Goal: Task Accomplishment & Management: Complete application form

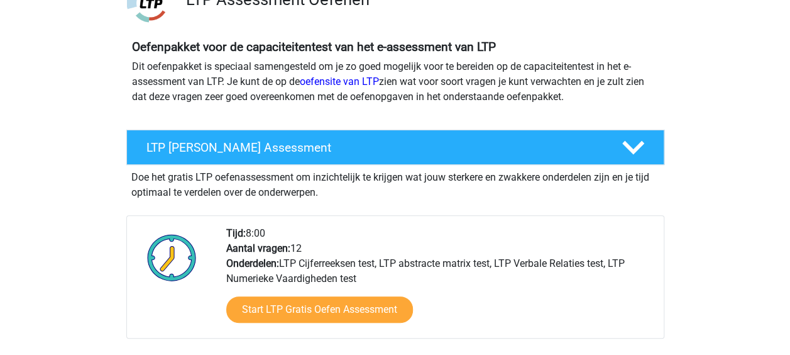
scroll to position [225, 0]
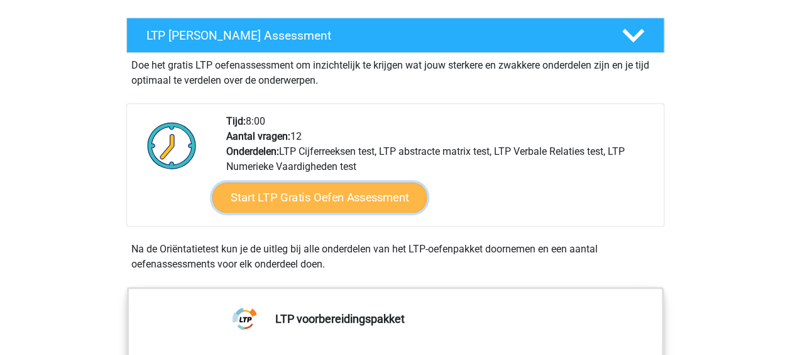
click at [370, 201] on link "Start LTP Gratis Oefen Assessment" at bounding box center [319, 197] width 215 height 30
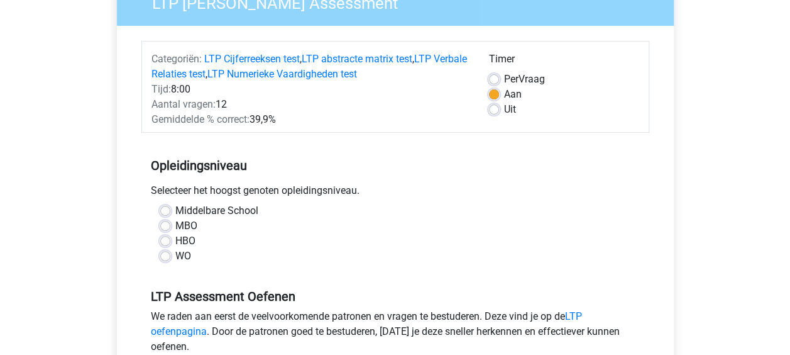
scroll to position [123, 0]
click at [175, 258] on label "WO" at bounding box center [183, 255] width 16 height 15
click at [162, 258] on input "WO" at bounding box center [165, 254] width 10 height 13
radio input "true"
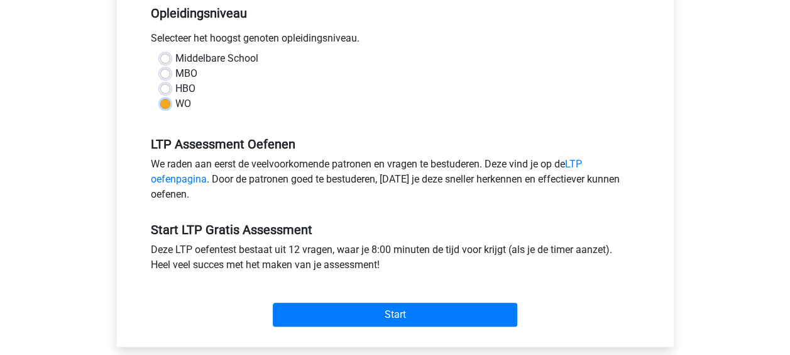
scroll to position [280, 0]
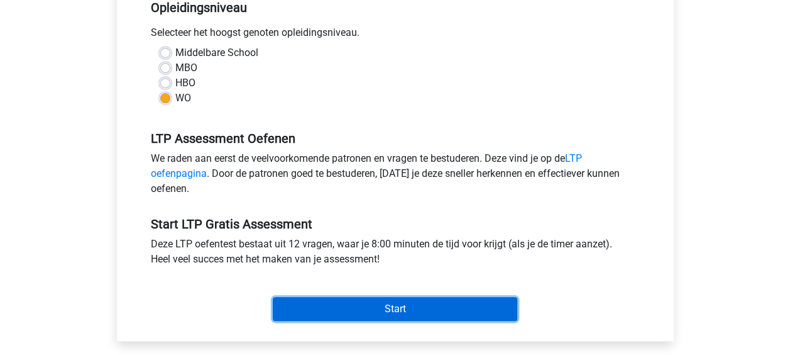
click at [405, 302] on input "Start" at bounding box center [395, 309] width 245 height 24
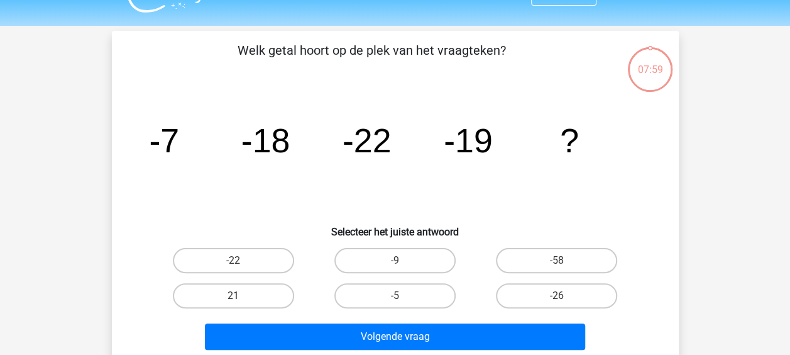
scroll to position [30, 0]
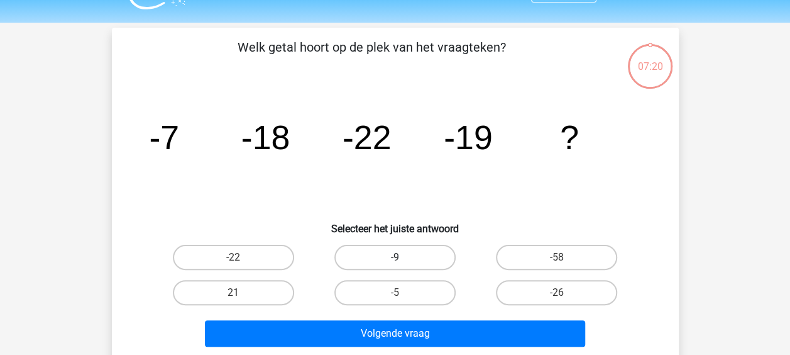
click at [390, 257] on label "-9" at bounding box center [395, 257] width 121 height 25
click at [395, 257] on input "-9" at bounding box center [399, 261] width 8 height 8
radio input "true"
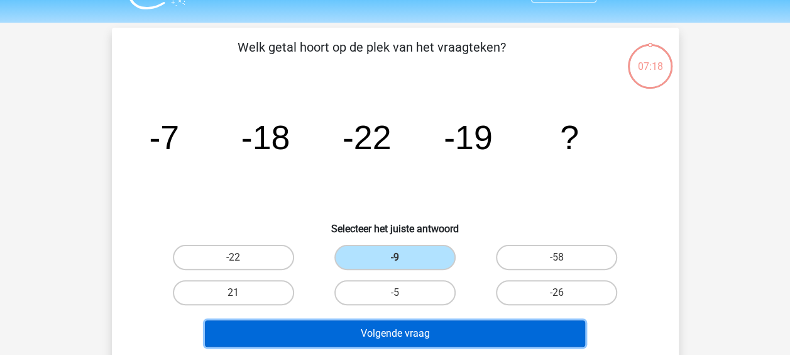
click at [441, 330] on button "Volgende vraag" at bounding box center [395, 333] width 380 height 26
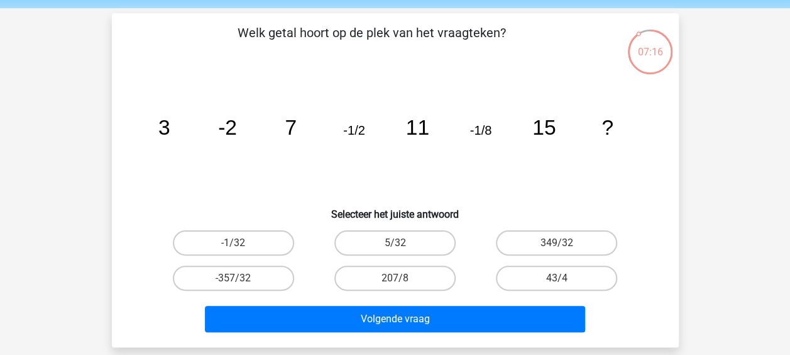
scroll to position [43, 0]
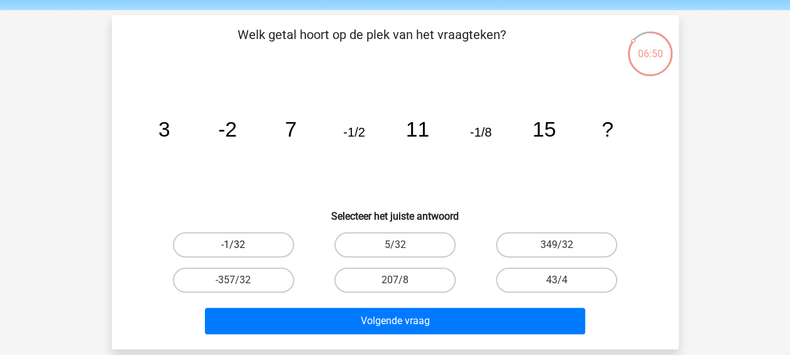
click at [258, 243] on label "-1/32" at bounding box center [233, 244] width 121 height 25
click at [241, 245] on input "-1/32" at bounding box center [237, 249] width 8 height 8
radio input "true"
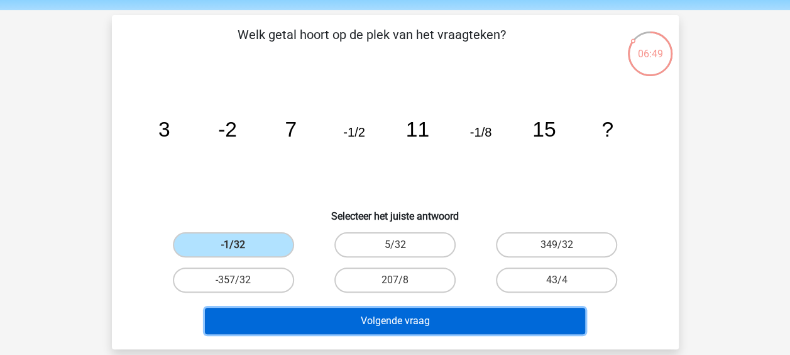
click at [433, 321] on button "Volgende vraag" at bounding box center [395, 321] width 380 height 26
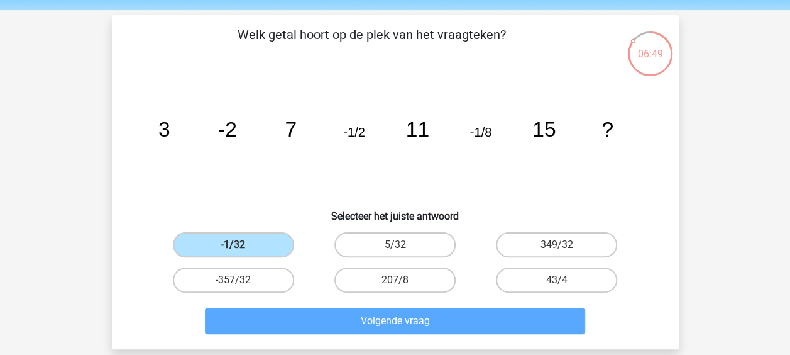
scroll to position [58, 0]
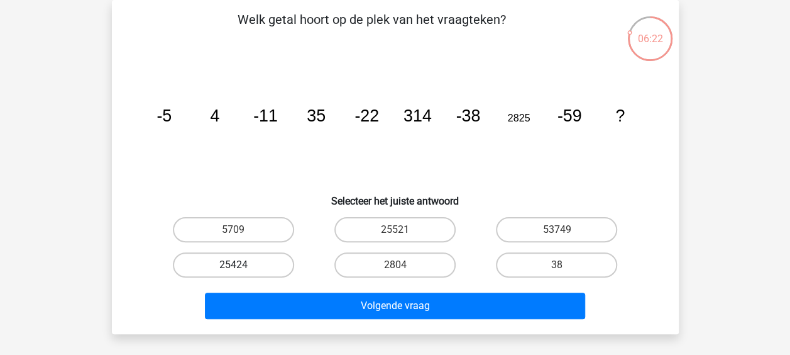
click at [214, 257] on label "25424" at bounding box center [233, 264] width 121 height 25
click at [233, 265] on input "25424" at bounding box center [237, 269] width 8 height 8
radio input "true"
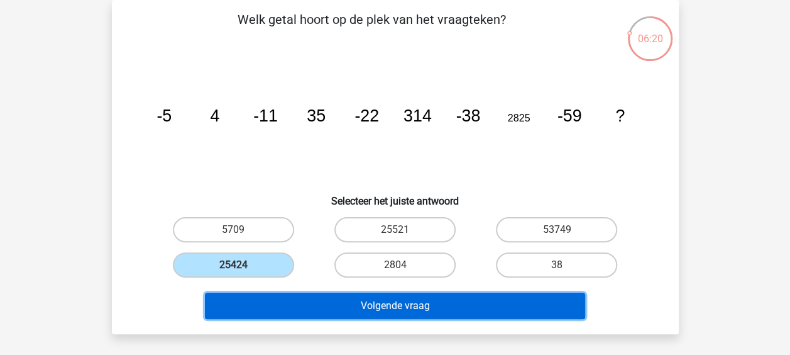
click at [408, 304] on button "Volgende vraag" at bounding box center [395, 305] width 380 height 26
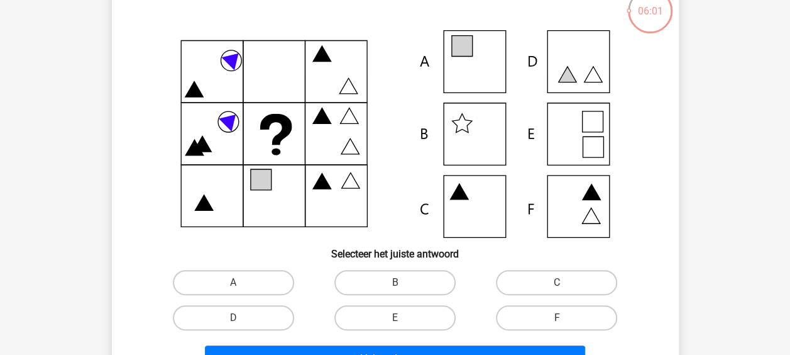
scroll to position [132, 0]
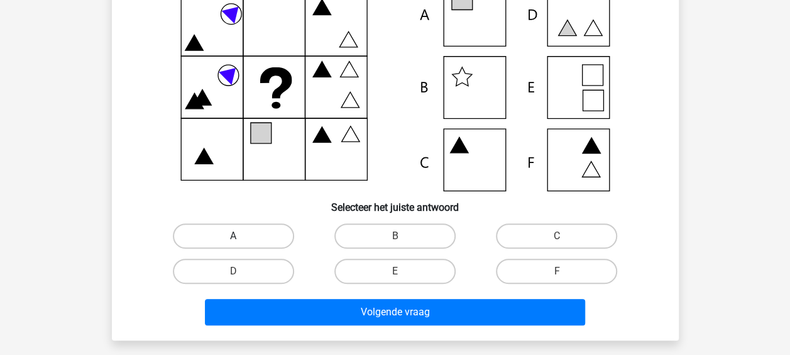
click at [268, 243] on label "A" at bounding box center [233, 235] width 121 height 25
click at [241, 243] on input "A" at bounding box center [237, 240] width 8 height 8
radio input "true"
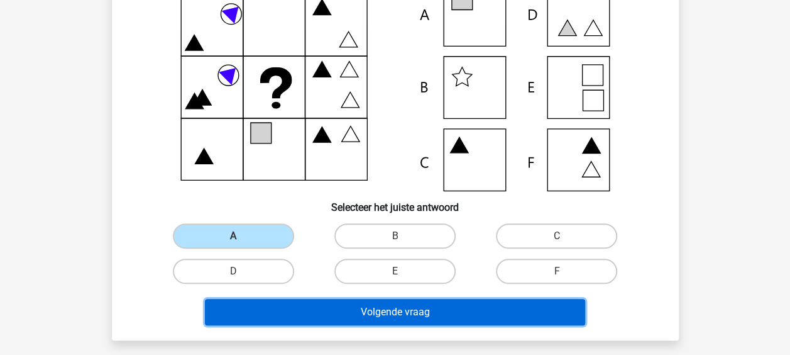
click at [384, 306] on button "Volgende vraag" at bounding box center [395, 312] width 380 height 26
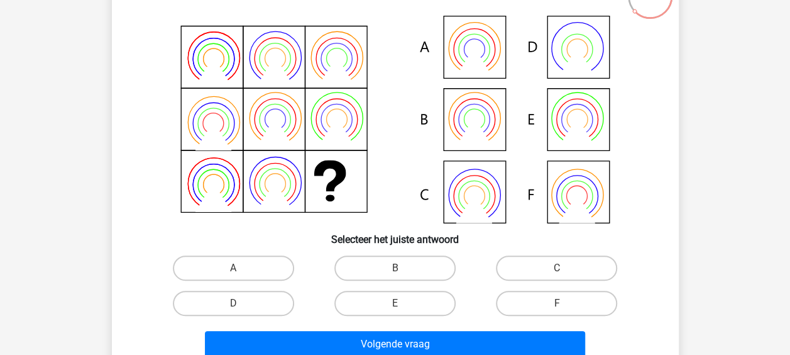
scroll to position [101, 0]
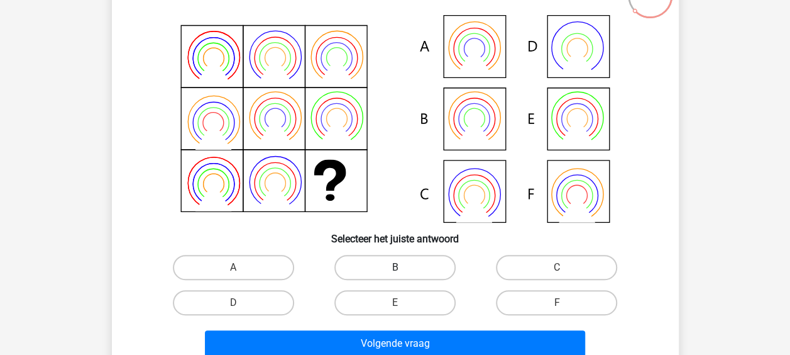
click at [413, 264] on label "B" at bounding box center [395, 267] width 121 height 25
click at [403, 267] on input "B" at bounding box center [399, 271] width 8 height 8
radio input "true"
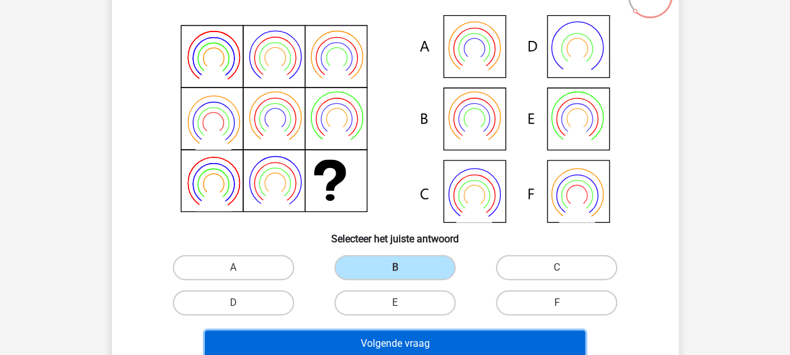
click at [479, 341] on button "Volgende vraag" at bounding box center [395, 343] width 380 height 26
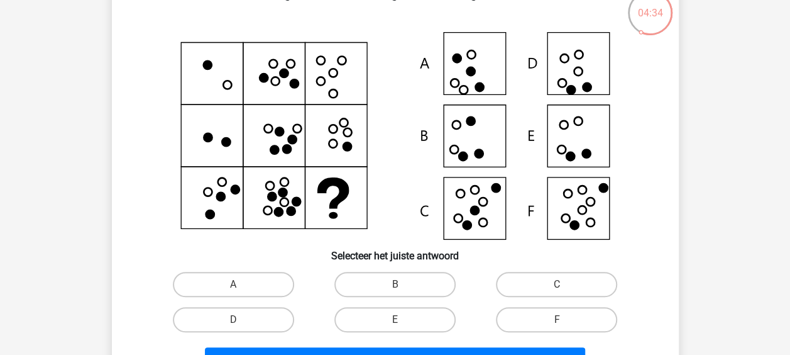
scroll to position [136, 0]
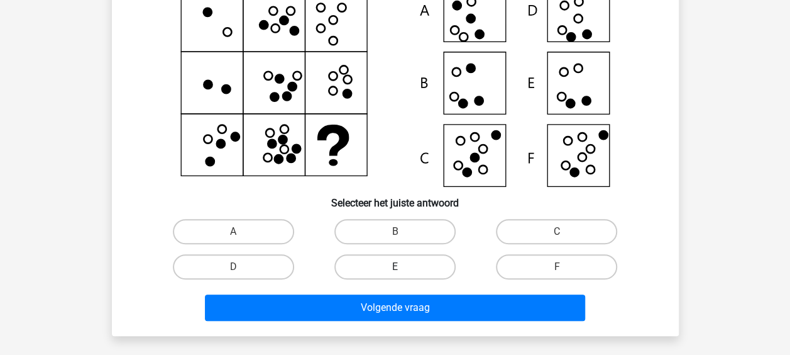
click at [406, 270] on label "E" at bounding box center [395, 266] width 121 height 25
click at [403, 270] on input "E" at bounding box center [399, 271] width 8 height 8
radio input "true"
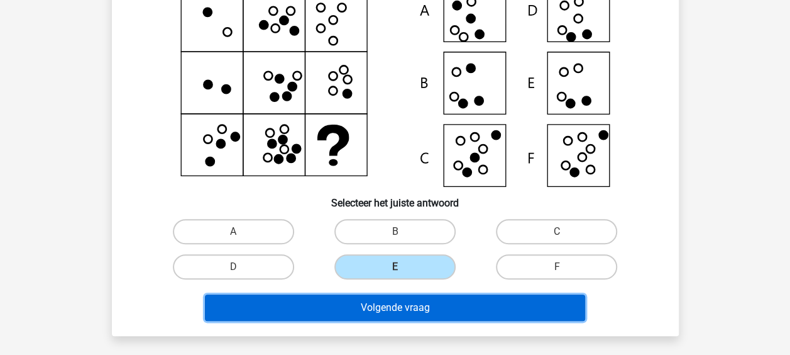
click at [437, 307] on button "Volgende vraag" at bounding box center [395, 307] width 380 height 26
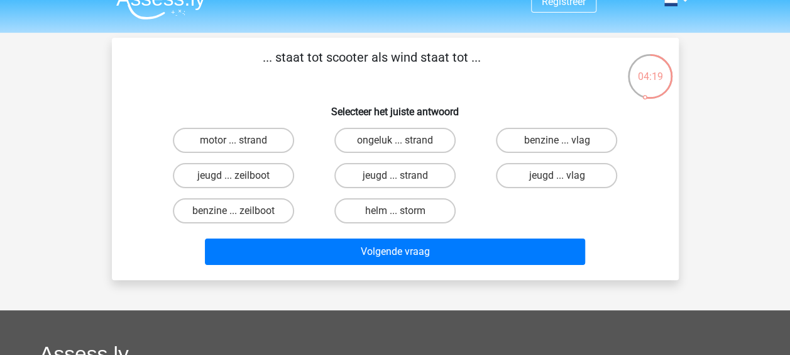
scroll to position [19, 0]
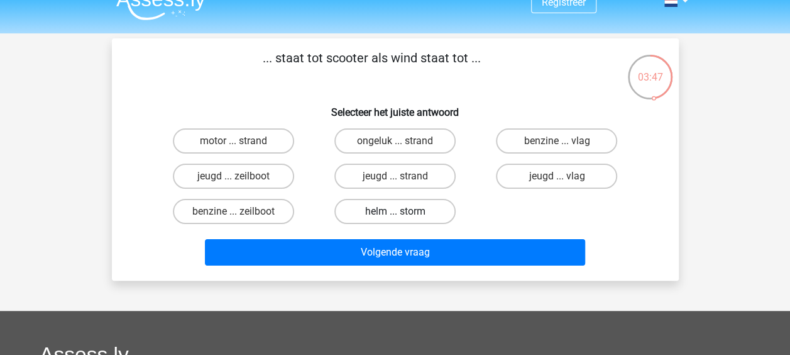
click at [443, 211] on label "helm ... storm" at bounding box center [395, 211] width 121 height 25
click at [403, 211] on input "helm ... storm" at bounding box center [399, 215] width 8 height 8
radio input "true"
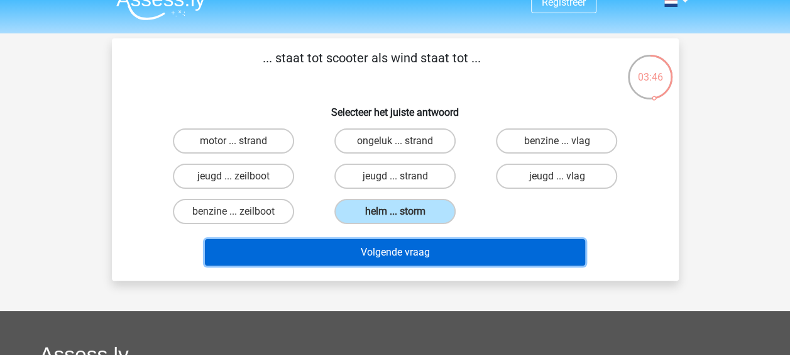
click at [440, 253] on button "Volgende vraag" at bounding box center [395, 252] width 380 height 26
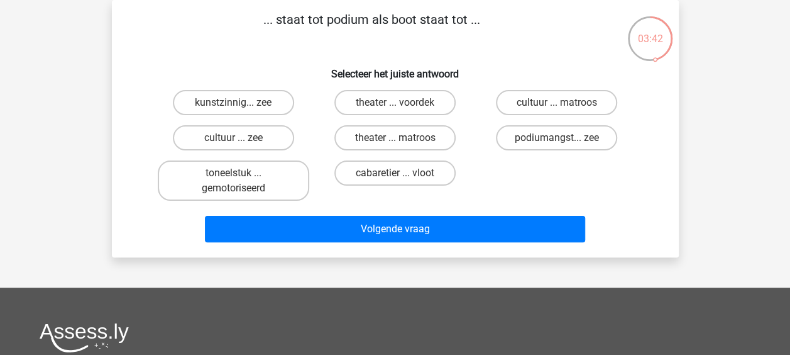
scroll to position [55, 0]
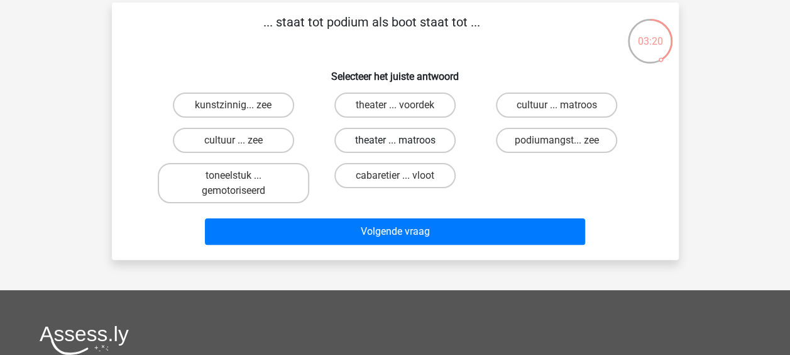
click at [432, 143] on label "theater ... matroos" at bounding box center [395, 140] width 121 height 25
click at [403, 143] on input "theater ... matroos" at bounding box center [399, 144] width 8 height 8
radio input "true"
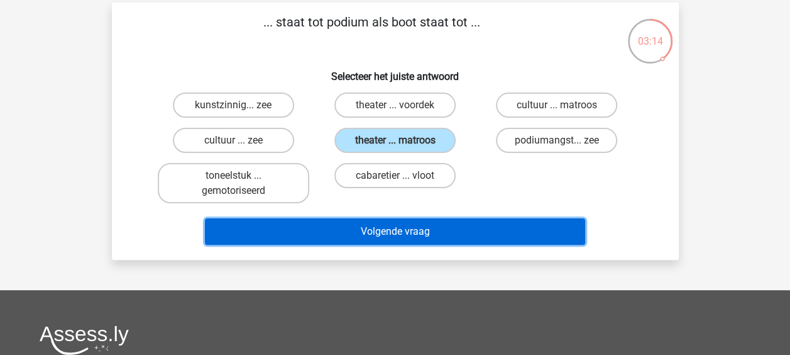
click at [491, 226] on button "Volgende vraag" at bounding box center [395, 231] width 380 height 26
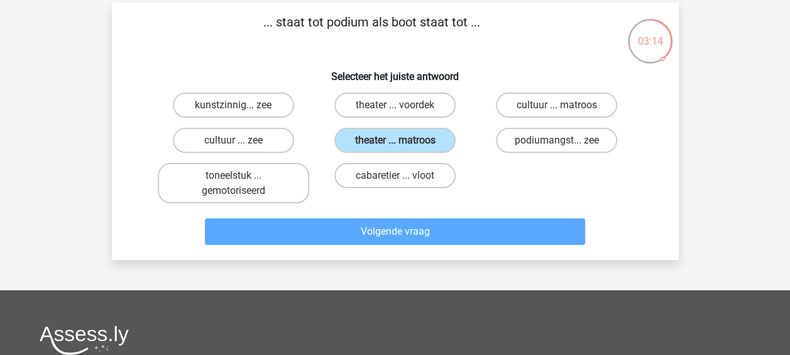
scroll to position [58, 0]
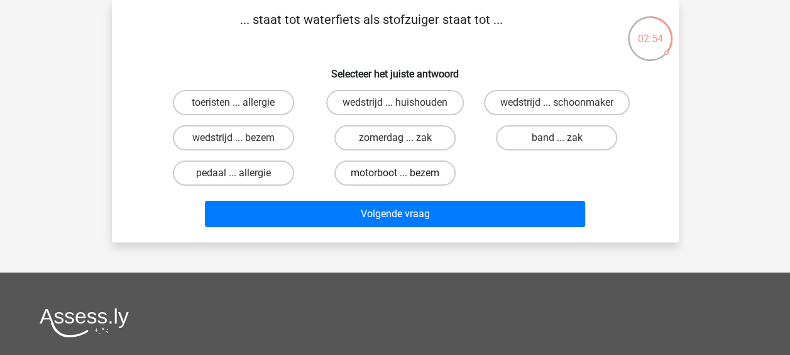
click at [406, 174] on label "motorboot ... bezem" at bounding box center [395, 172] width 121 height 25
click at [403, 174] on input "motorboot ... bezem" at bounding box center [399, 177] width 8 height 8
radio input "true"
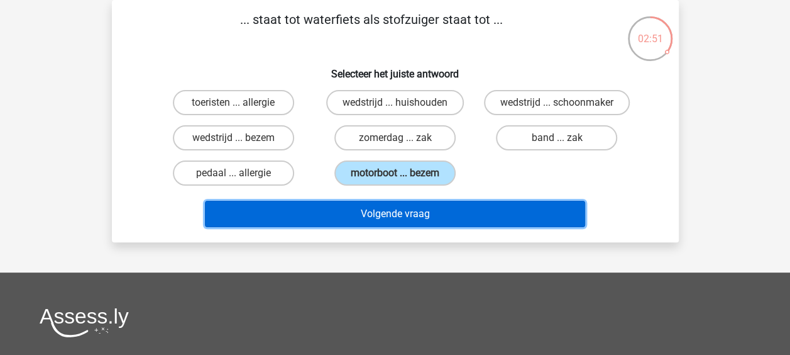
click at [435, 209] on button "Volgende vraag" at bounding box center [395, 214] width 380 height 26
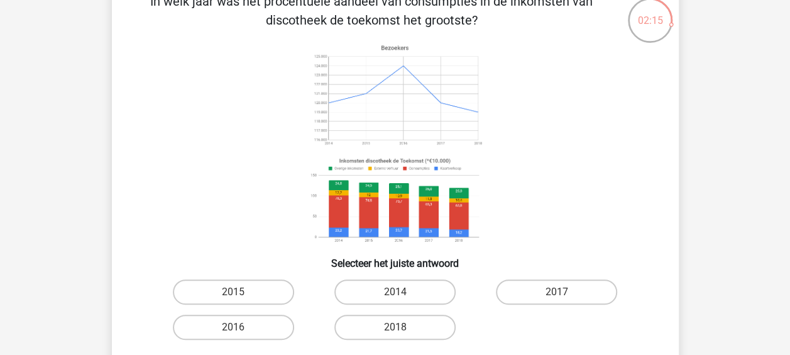
scroll to position [81, 0]
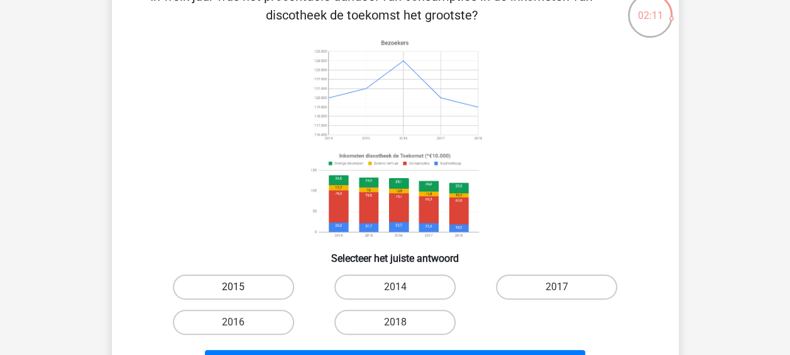
click at [250, 284] on label "2015" at bounding box center [233, 286] width 121 height 25
click at [241, 287] on input "2015" at bounding box center [237, 291] width 8 height 8
radio input "true"
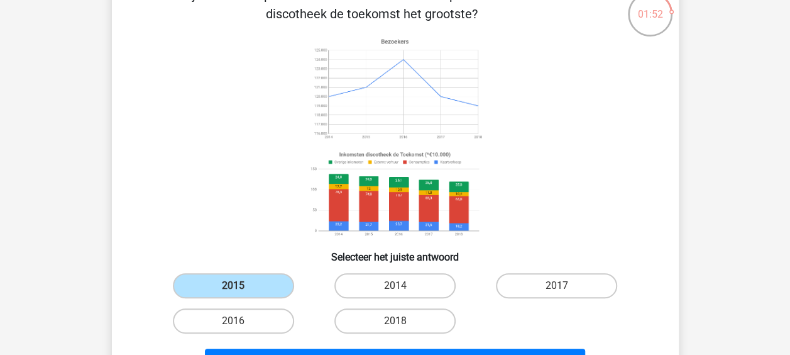
click at [234, 327] on input "2016" at bounding box center [237, 325] width 8 height 8
radio input "true"
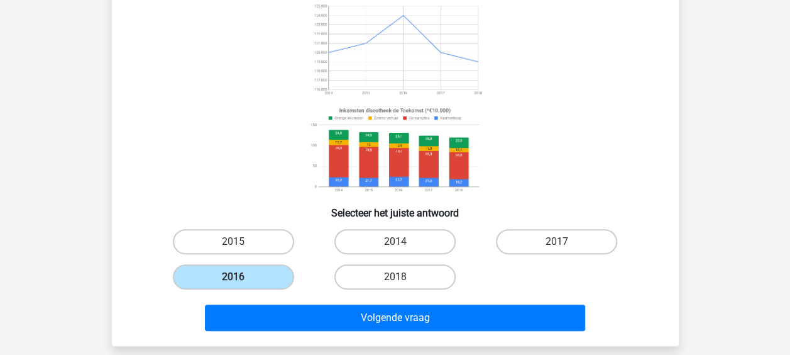
scroll to position [175, 0]
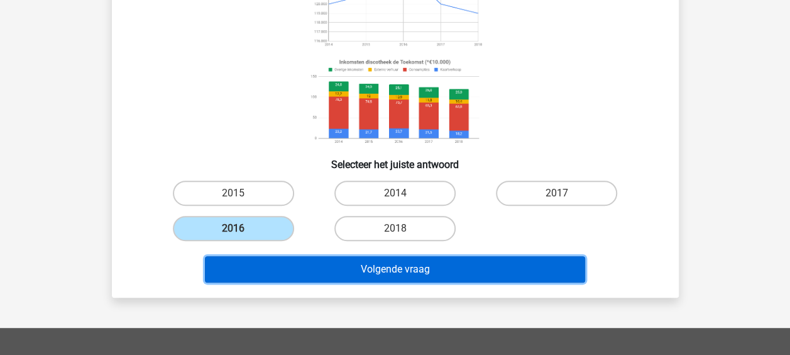
click at [381, 274] on button "Volgende vraag" at bounding box center [395, 269] width 380 height 26
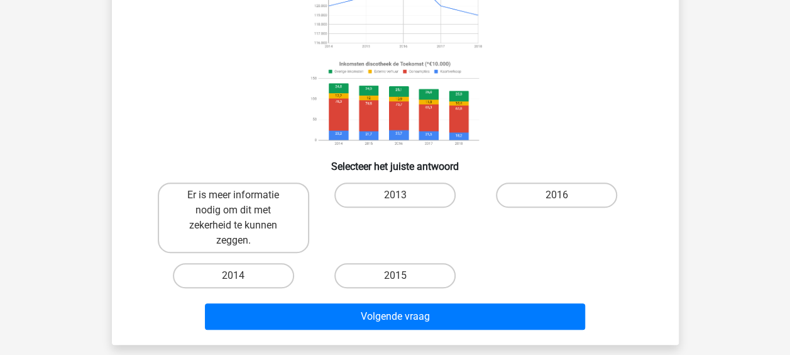
scroll to position [174, 0]
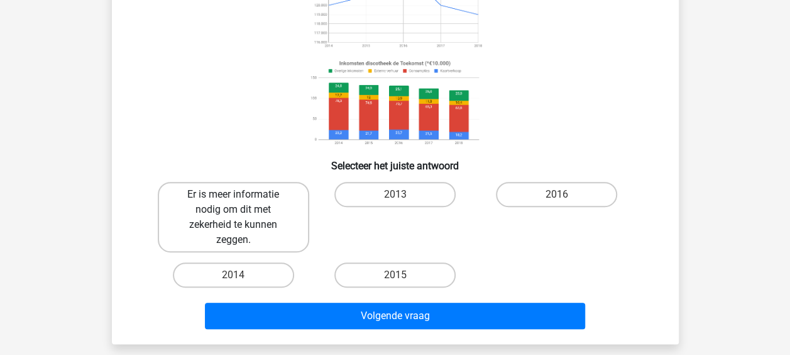
click at [287, 220] on label "Er is meer informatie nodig om dit met zekerheid te kunnen zeggen." at bounding box center [234, 217] width 152 height 70
click at [241, 202] on input "Er is meer informatie nodig om dit met zekerheid te kunnen zeggen." at bounding box center [237, 198] width 8 height 8
radio input "true"
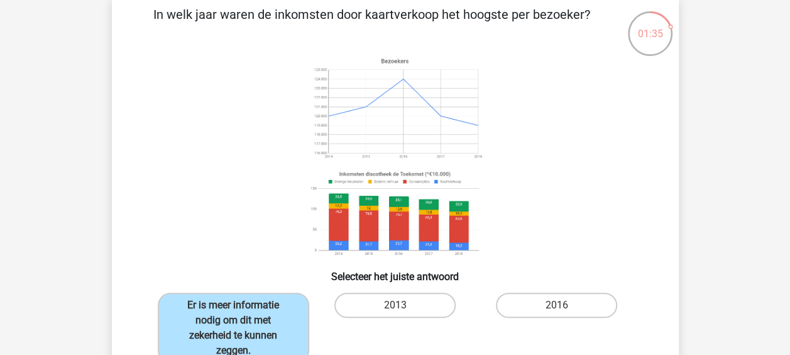
scroll to position [177, 0]
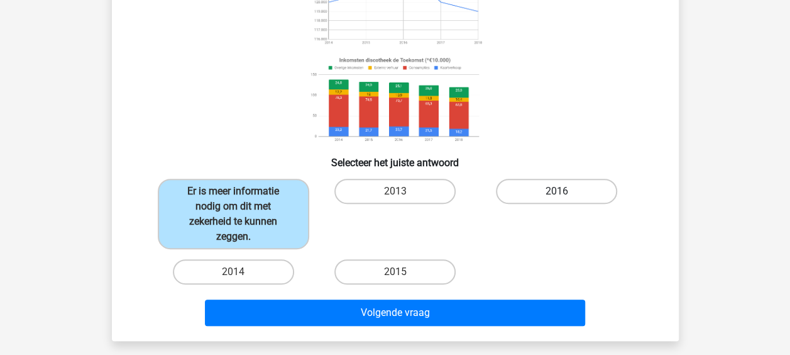
click at [531, 201] on label "2016" at bounding box center [556, 191] width 121 height 25
click at [557, 199] on input "2016" at bounding box center [561, 195] width 8 height 8
radio input "true"
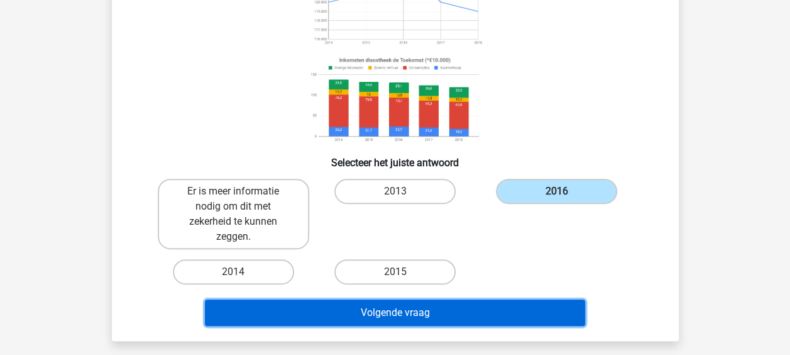
click at [460, 313] on button "Volgende vraag" at bounding box center [395, 312] width 380 height 26
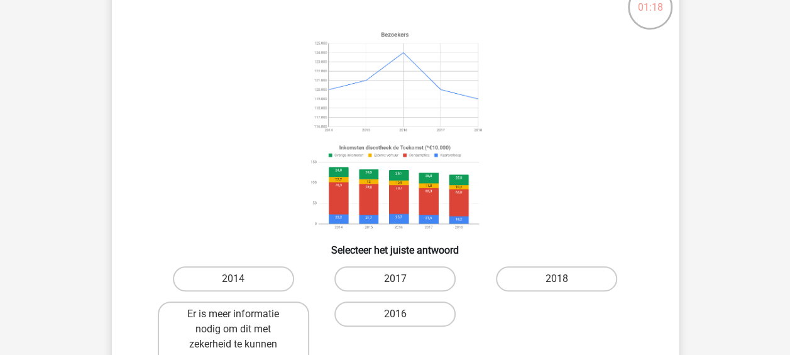
scroll to position [91, 0]
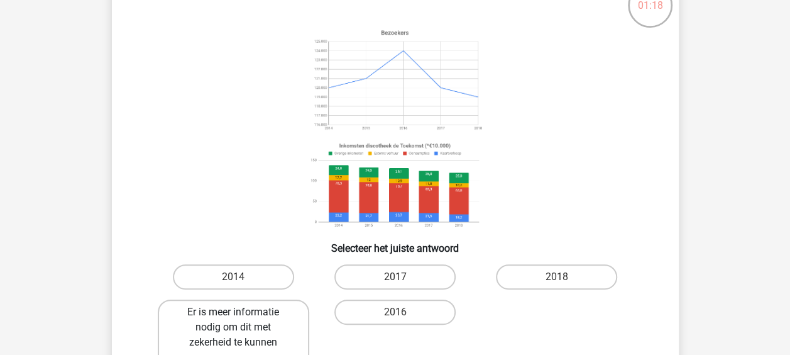
click at [255, 348] on label "Er is meer informatie nodig om dit met zekerheid te kunnen zeggen." at bounding box center [234, 334] width 152 height 70
click at [241, 320] on input "Er is meer informatie nodig om dit met zekerheid te kunnen zeggen." at bounding box center [237, 316] width 8 height 8
radio input "true"
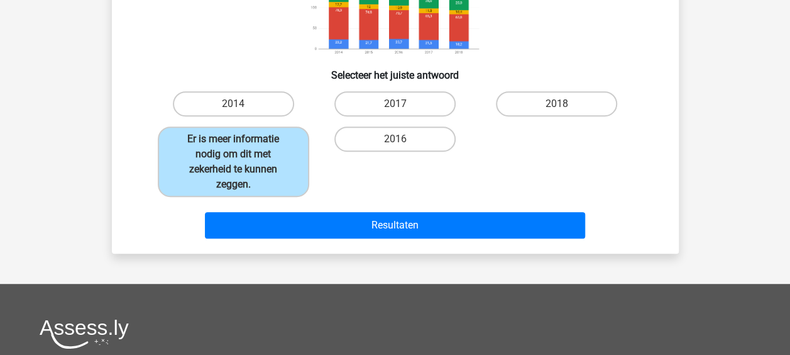
scroll to position [263, 0]
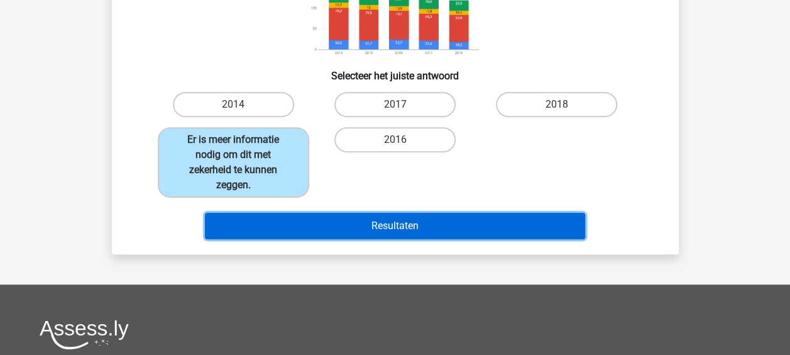
click at [469, 230] on button "Resultaten" at bounding box center [395, 226] width 380 height 26
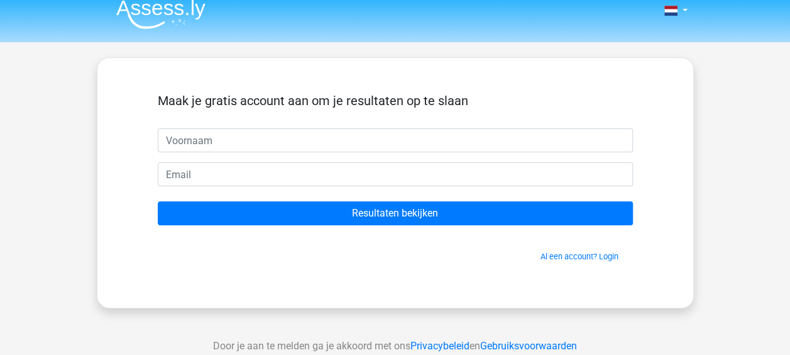
scroll to position [18, 0]
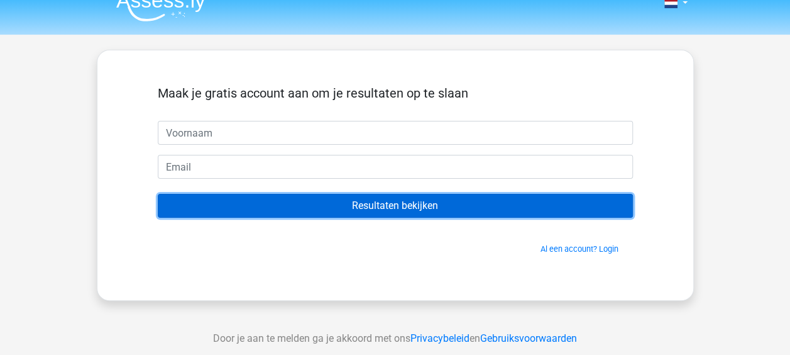
click at [425, 202] on input "Resultaten bekijken" at bounding box center [395, 206] width 475 height 24
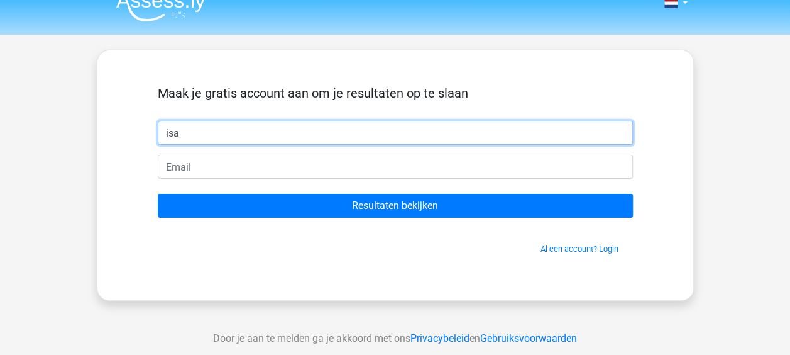
type input "isa"
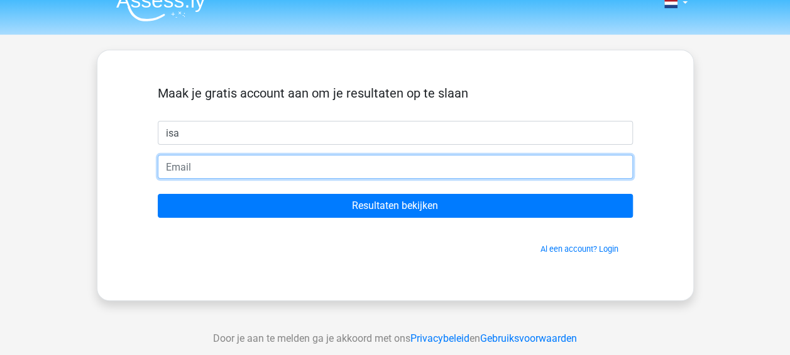
click at [480, 160] on input "email" at bounding box center [395, 167] width 475 height 24
type input "isakors01@hotmail.com"
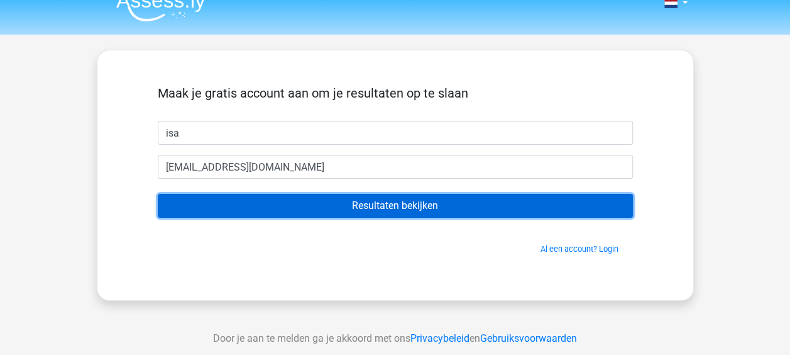
click at [391, 201] on input "Resultaten bekijken" at bounding box center [395, 206] width 475 height 24
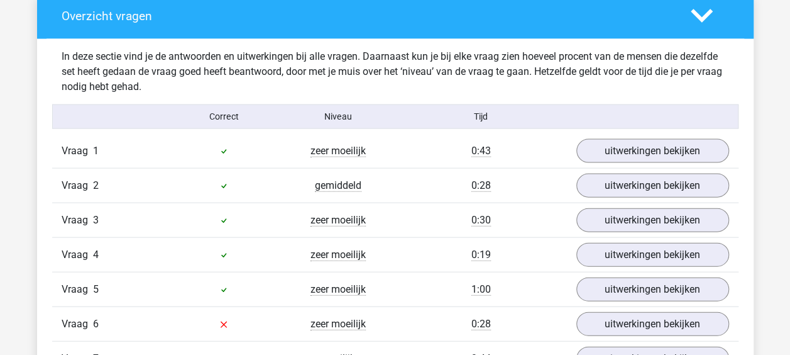
scroll to position [1304, 0]
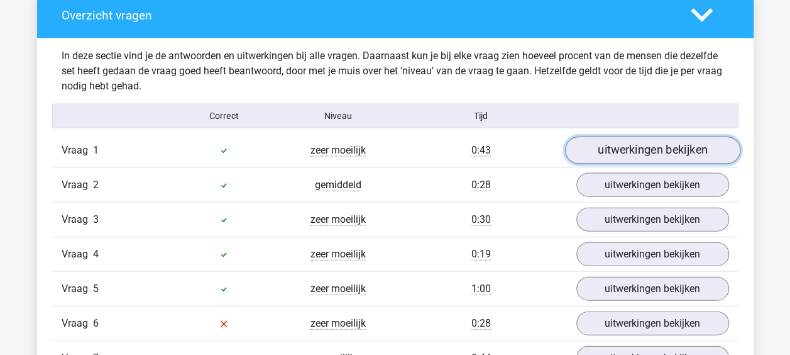
click at [635, 156] on link "uitwerkingen bekijken" at bounding box center [652, 150] width 175 height 28
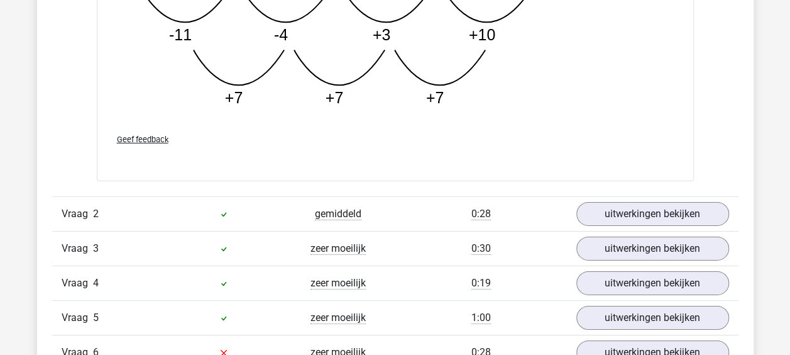
scroll to position [1919, 0]
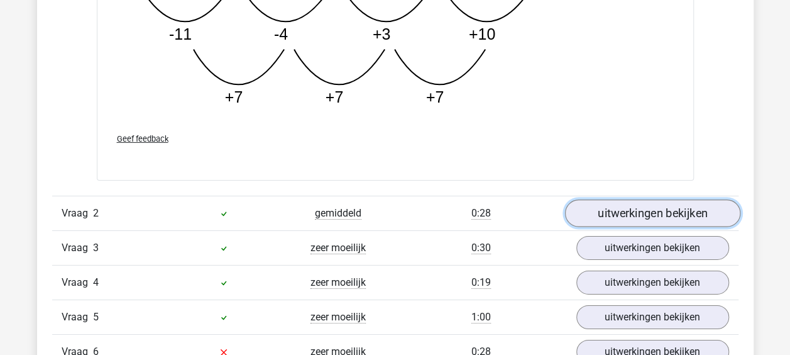
click at [631, 208] on link "uitwerkingen bekijken" at bounding box center [652, 213] width 175 height 28
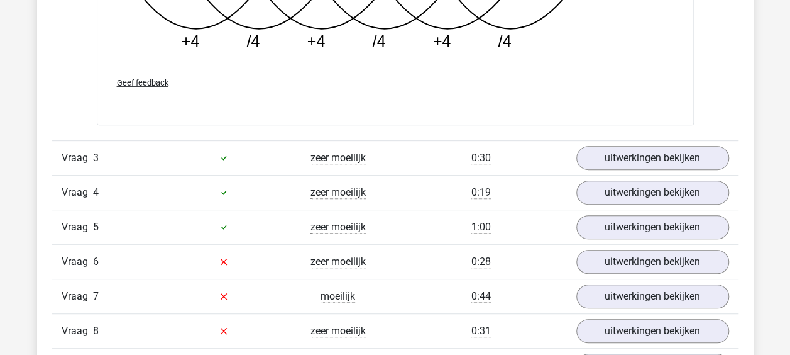
scroll to position [2621, 0]
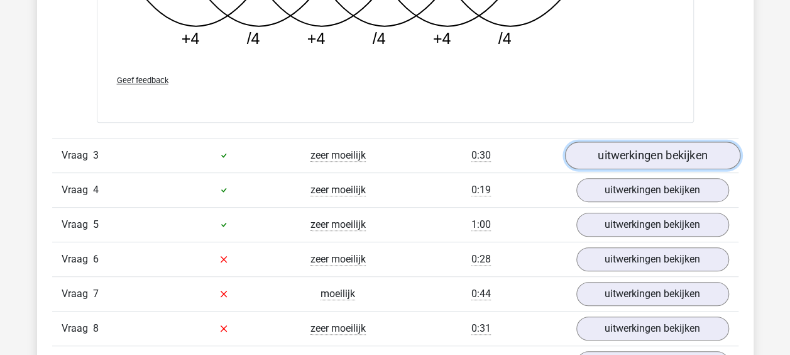
click at [629, 147] on link "uitwerkingen bekijken" at bounding box center [652, 155] width 175 height 28
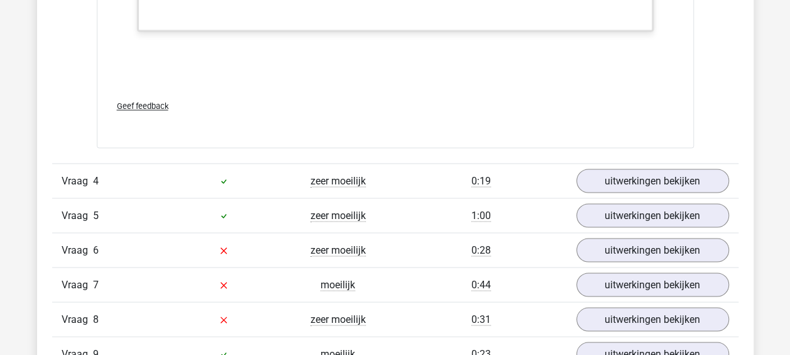
scroll to position [3420, 0]
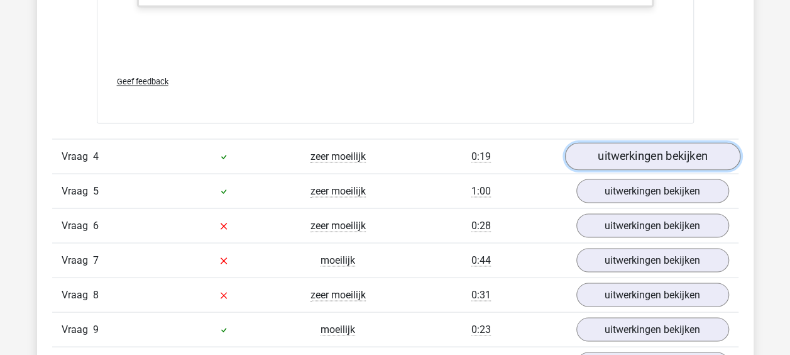
click at [663, 147] on link "uitwerkingen bekijken" at bounding box center [652, 157] width 175 height 28
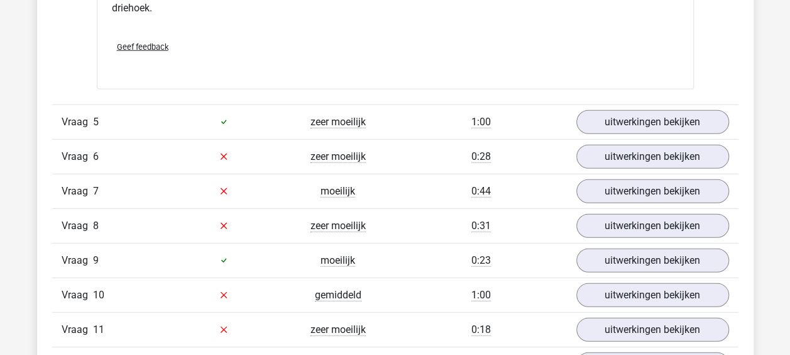
scroll to position [4037, 0]
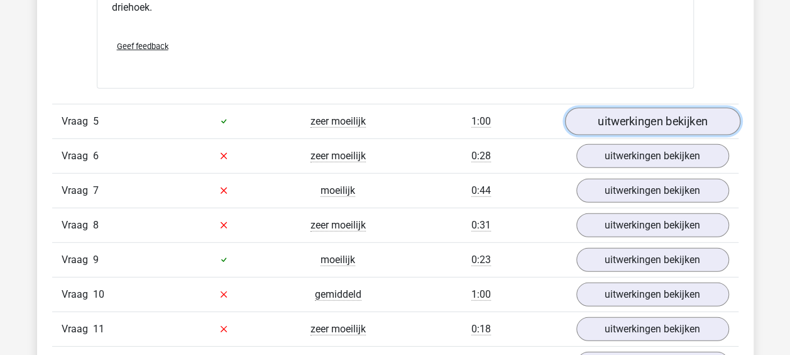
click at [636, 116] on link "uitwerkingen bekijken" at bounding box center [652, 122] width 175 height 28
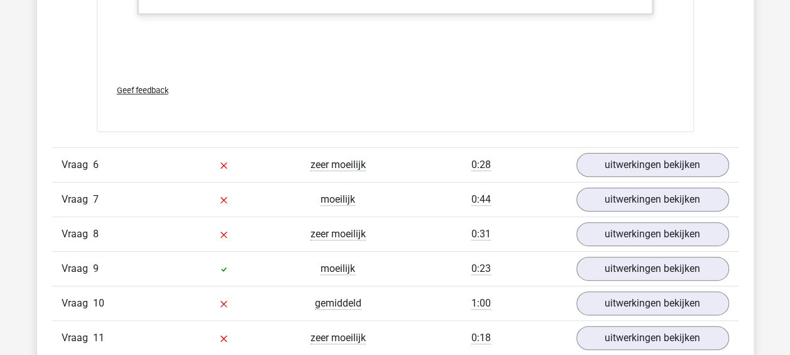
scroll to position [4865, 0]
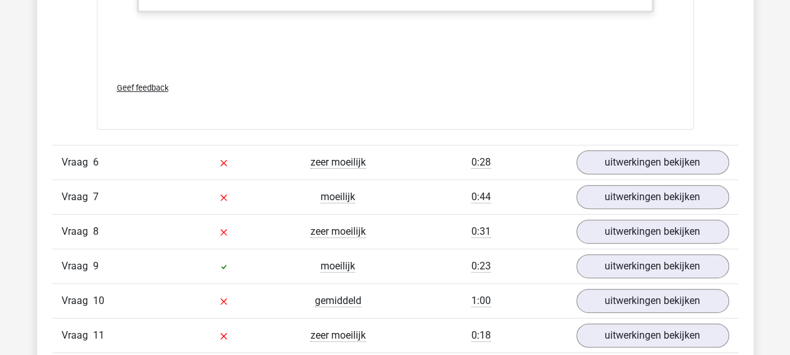
click at [420, 155] on div "0:28" at bounding box center [482, 162] width 172 height 15
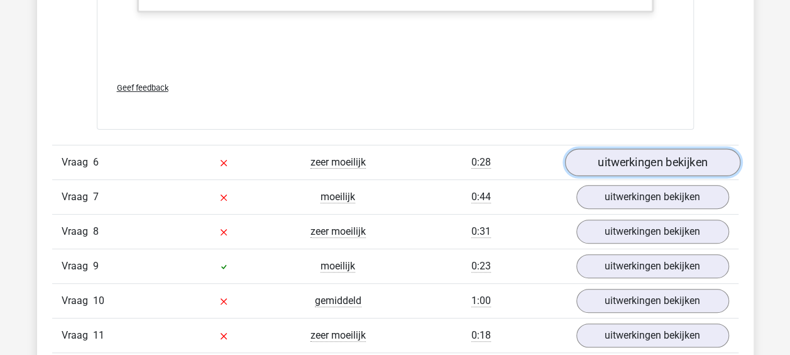
click at [665, 154] on link "uitwerkingen bekijken" at bounding box center [652, 162] width 175 height 28
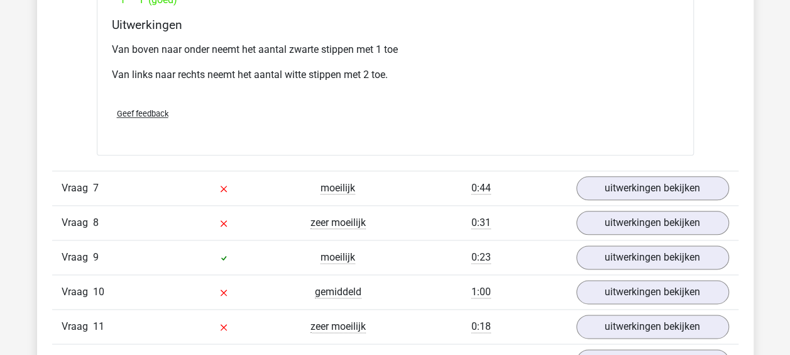
scroll to position [5411, 0]
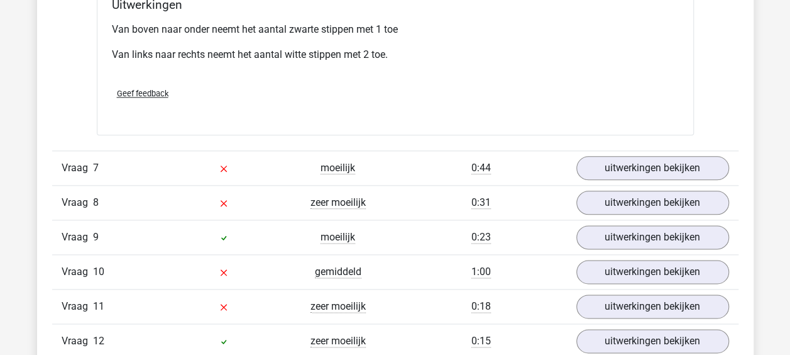
click at [414, 161] on div "0:44" at bounding box center [482, 167] width 172 height 15
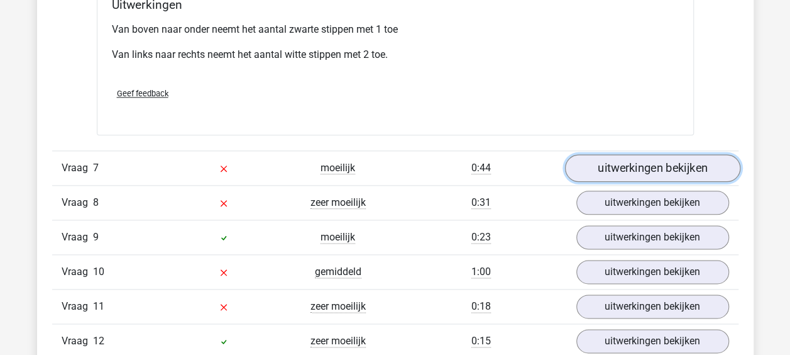
click at [633, 164] on link "uitwerkingen bekijken" at bounding box center [652, 168] width 175 height 28
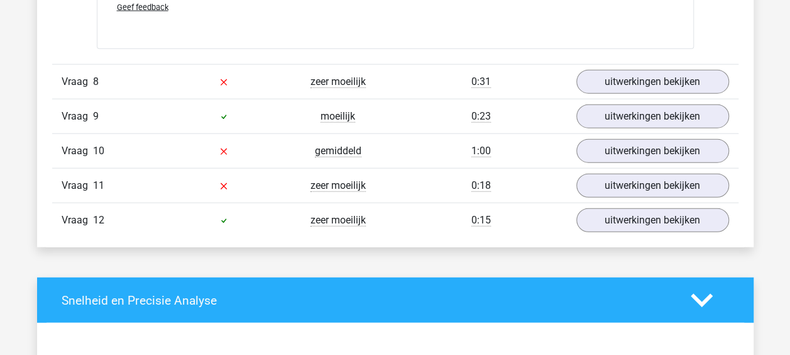
scroll to position [6187, 0]
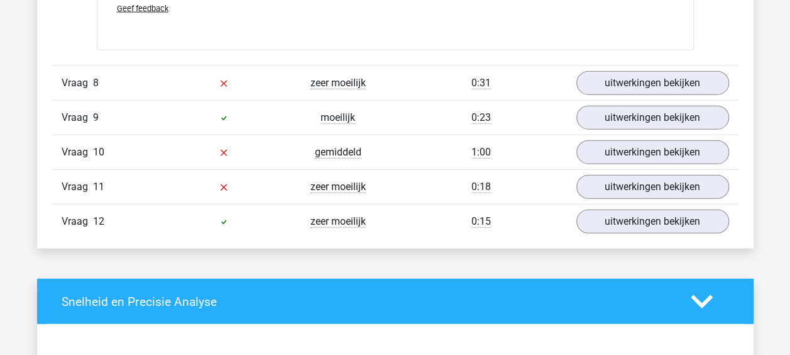
click at [421, 75] on div "0:31" at bounding box center [482, 82] width 172 height 15
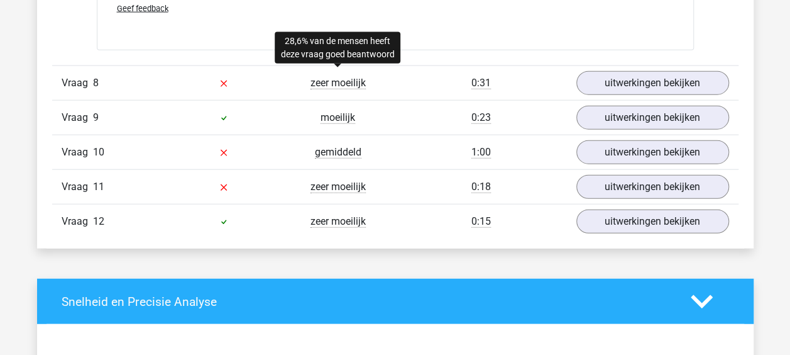
click at [352, 77] on span "zeer moeilijk" at bounding box center [338, 83] width 55 height 13
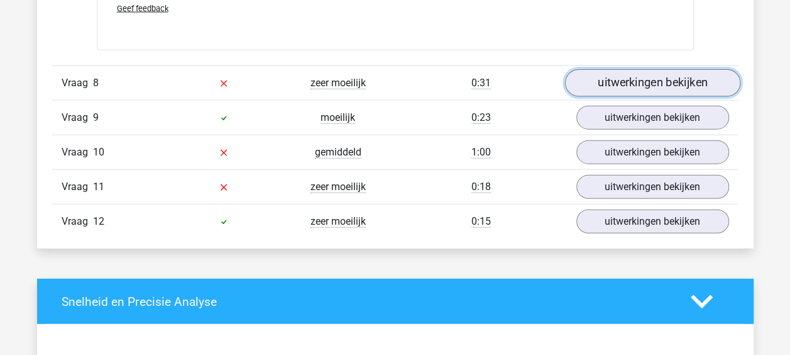
click at [597, 79] on link "uitwerkingen bekijken" at bounding box center [652, 83] width 175 height 28
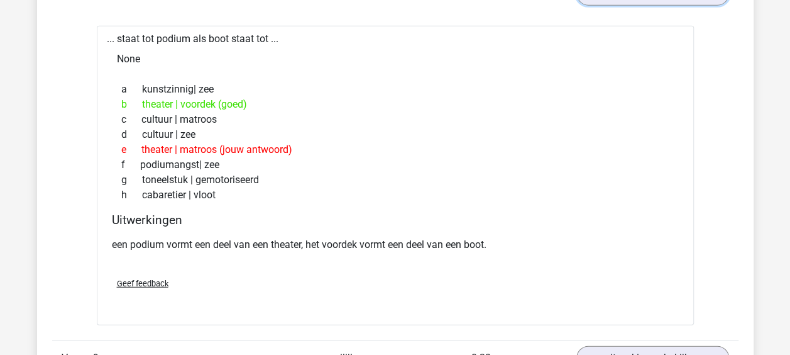
scroll to position [6427, 0]
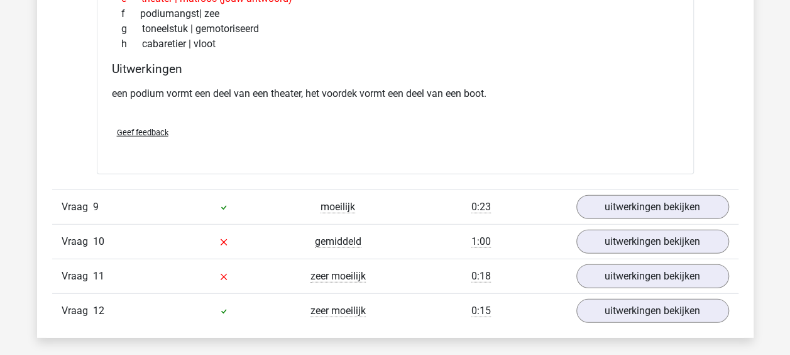
click at [380, 204] on div "moeilijk" at bounding box center [338, 206] width 114 height 15
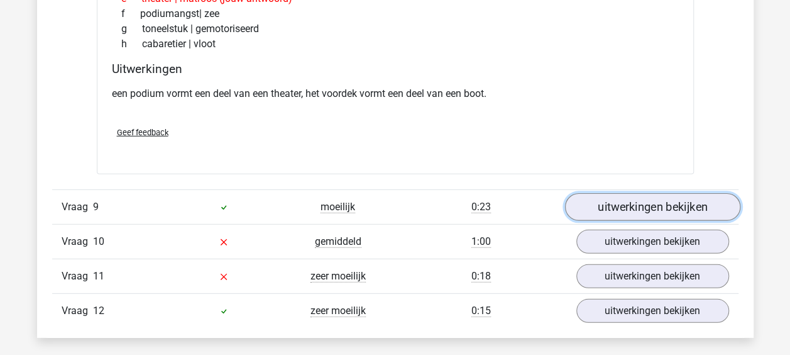
click at [638, 204] on link "uitwerkingen bekijken" at bounding box center [652, 208] width 175 height 28
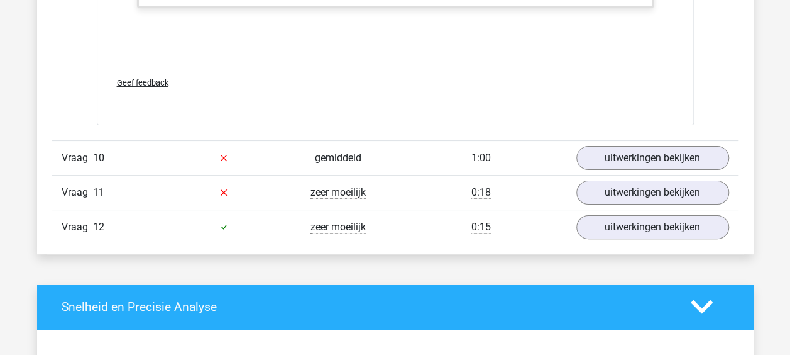
scroll to position [7190, 0]
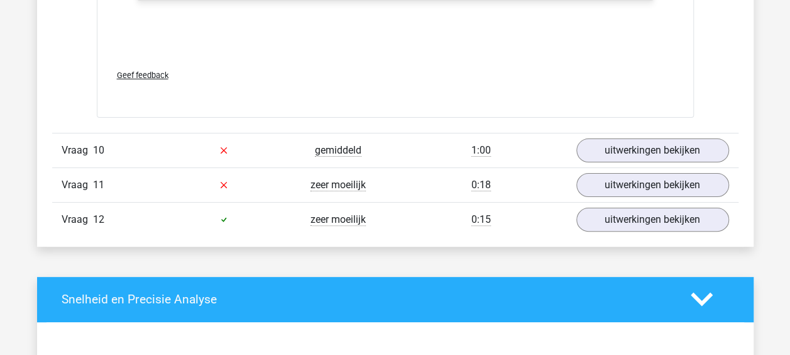
click at [427, 143] on div "1:00" at bounding box center [482, 150] width 172 height 15
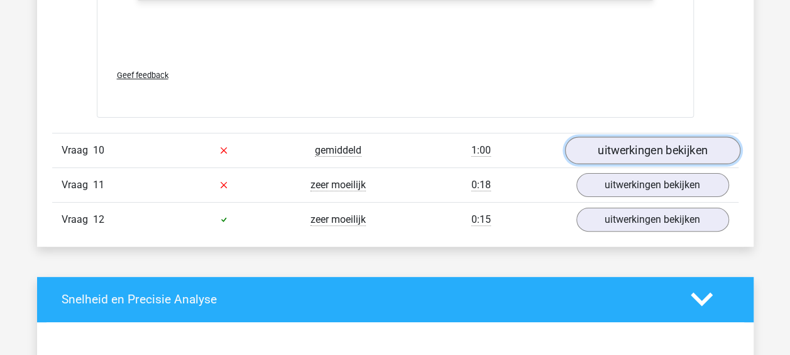
click at [657, 136] on link "uitwerkingen bekijken" at bounding box center [652, 150] width 175 height 28
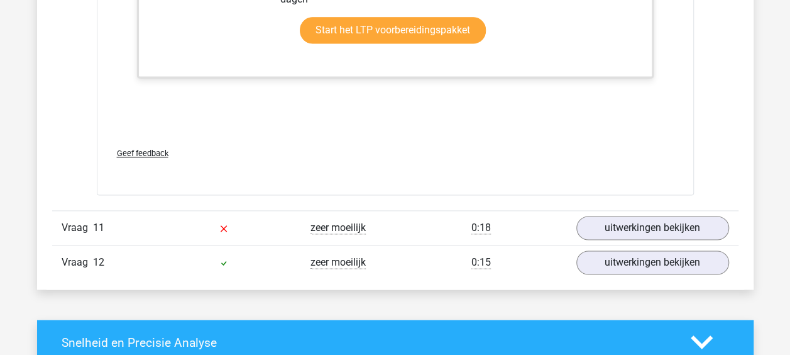
scroll to position [7966, 0]
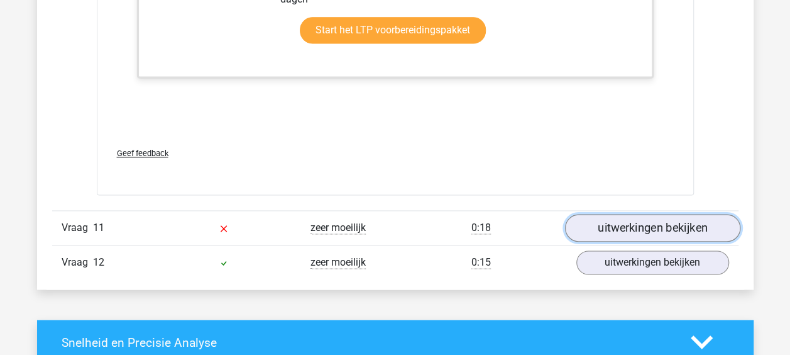
click at [605, 218] on link "uitwerkingen bekijken" at bounding box center [652, 228] width 175 height 28
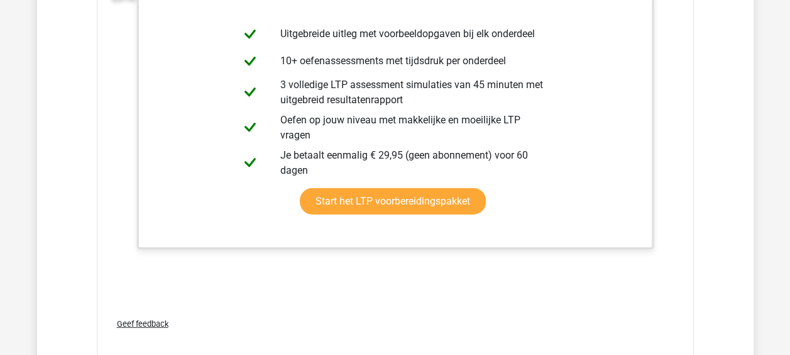
scroll to position [8813, 0]
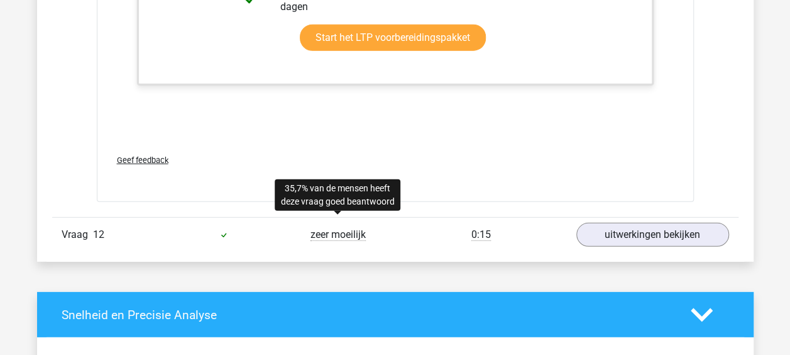
click at [338, 228] on span "zeer moeilijk" at bounding box center [338, 234] width 55 height 13
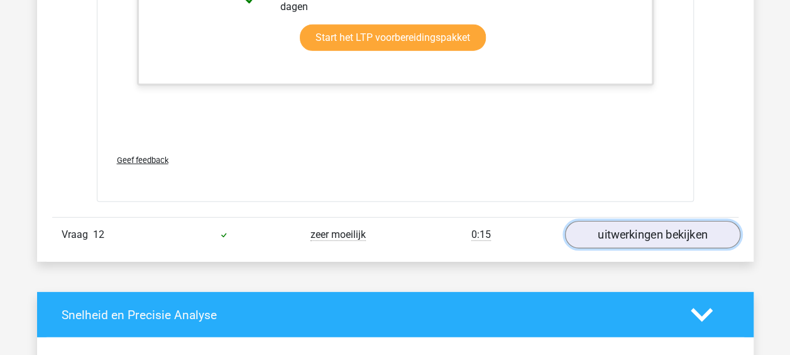
click at [650, 230] on link "uitwerkingen bekijken" at bounding box center [652, 235] width 175 height 28
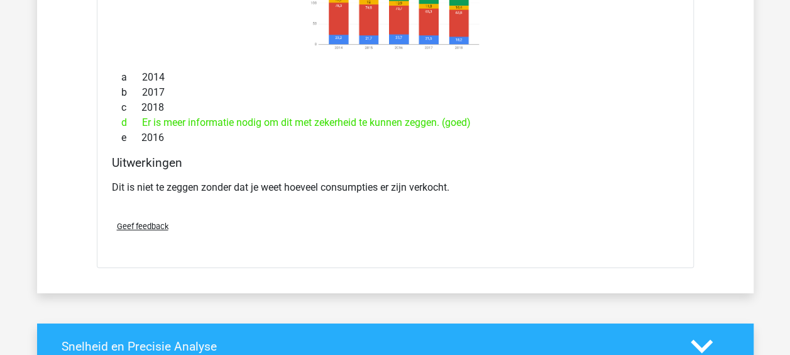
scroll to position [9259, 0]
